Goal: Information Seeking & Learning: Learn about a topic

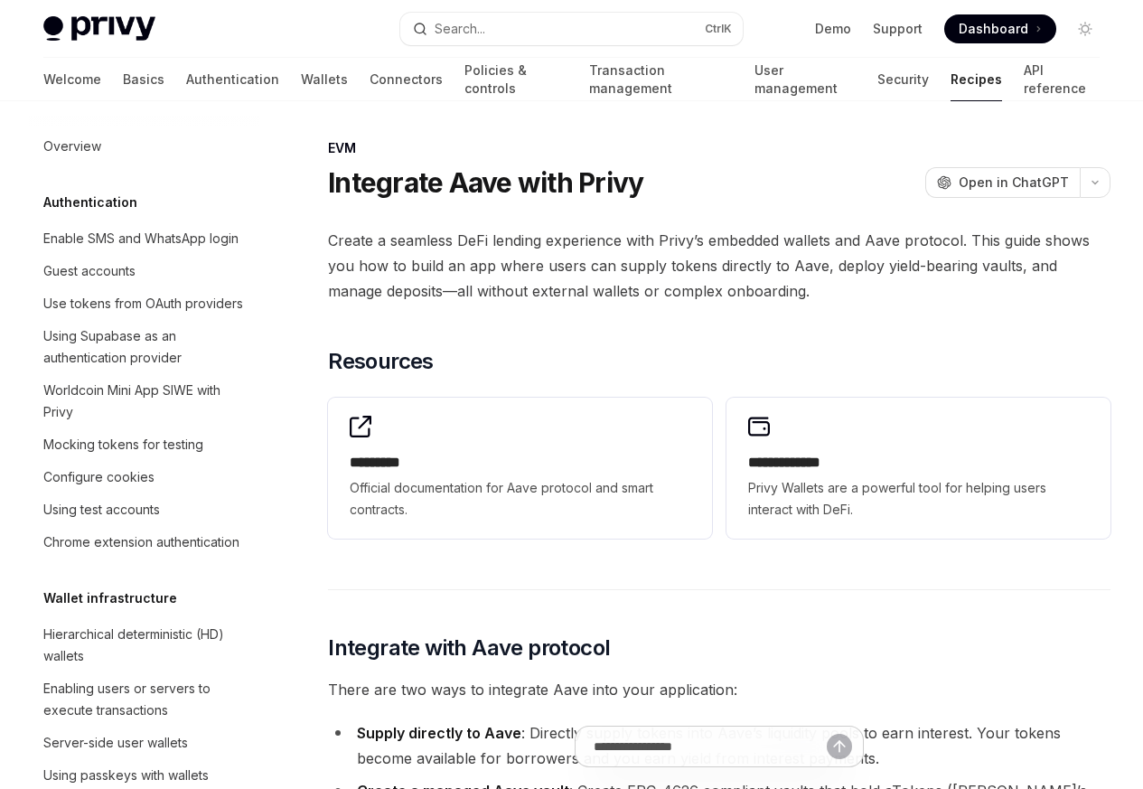
scroll to position [2585, 0]
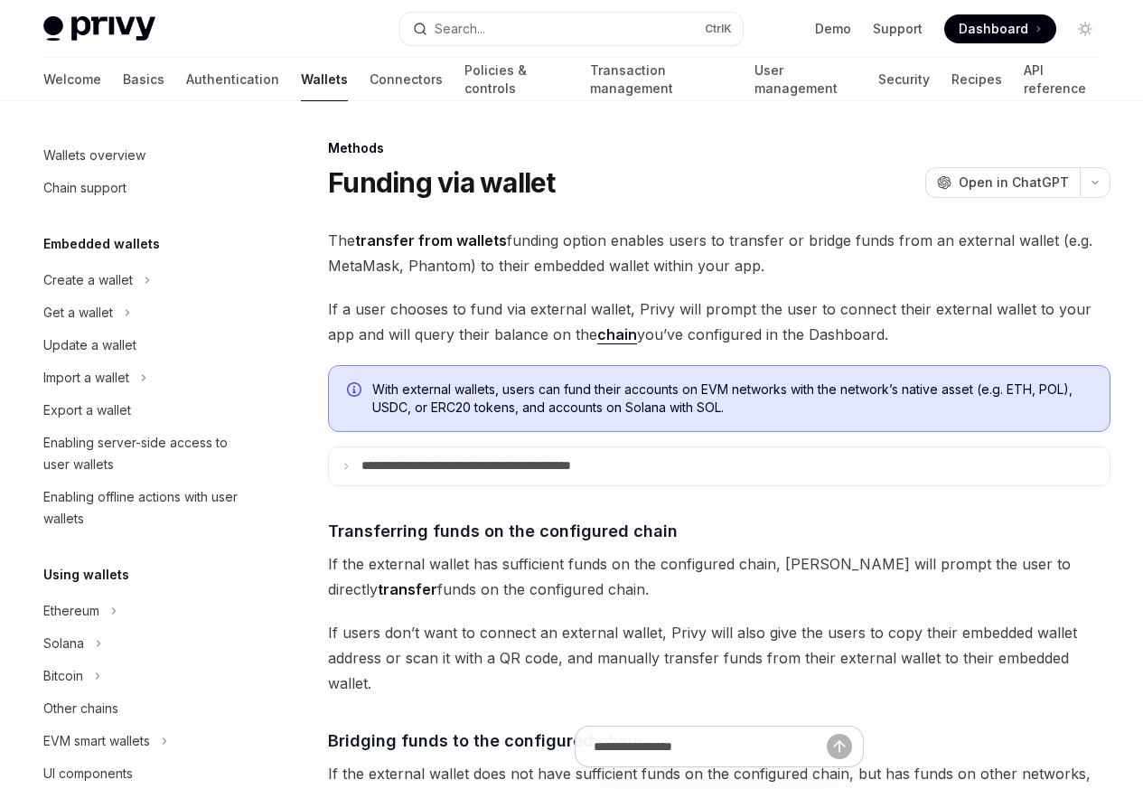
scroll to position [572, 0]
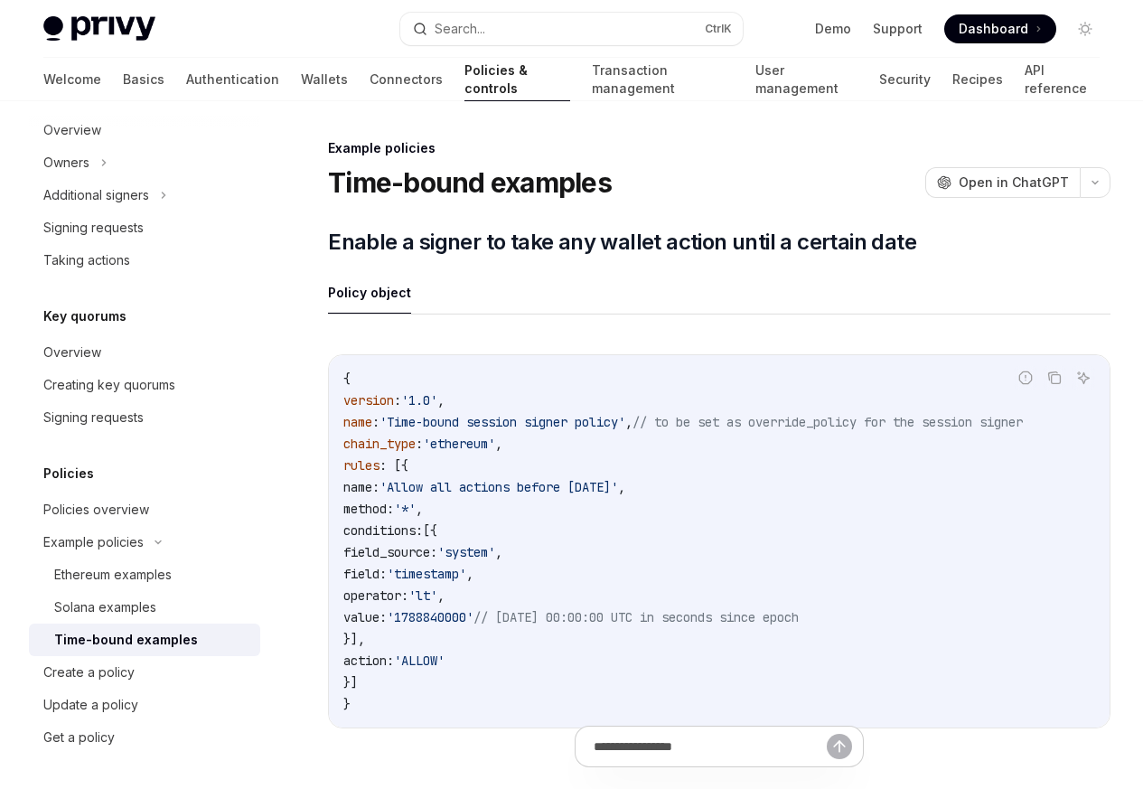
type textarea "*"
